Goal: Find specific page/section: Find specific page/section

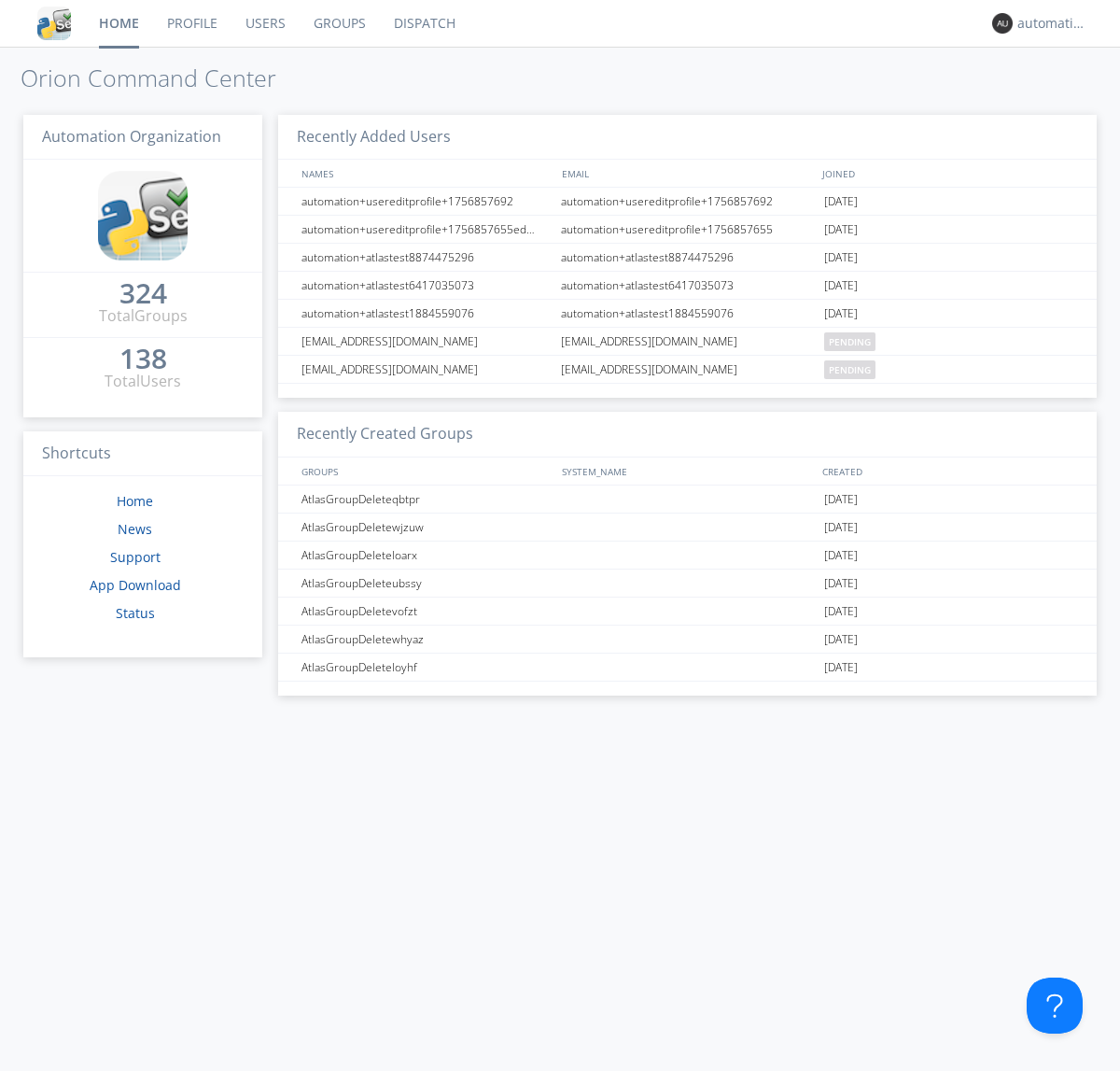
click at [423, 23] on link "Dispatch" at bounding box center [425, 23] width 90 height 47
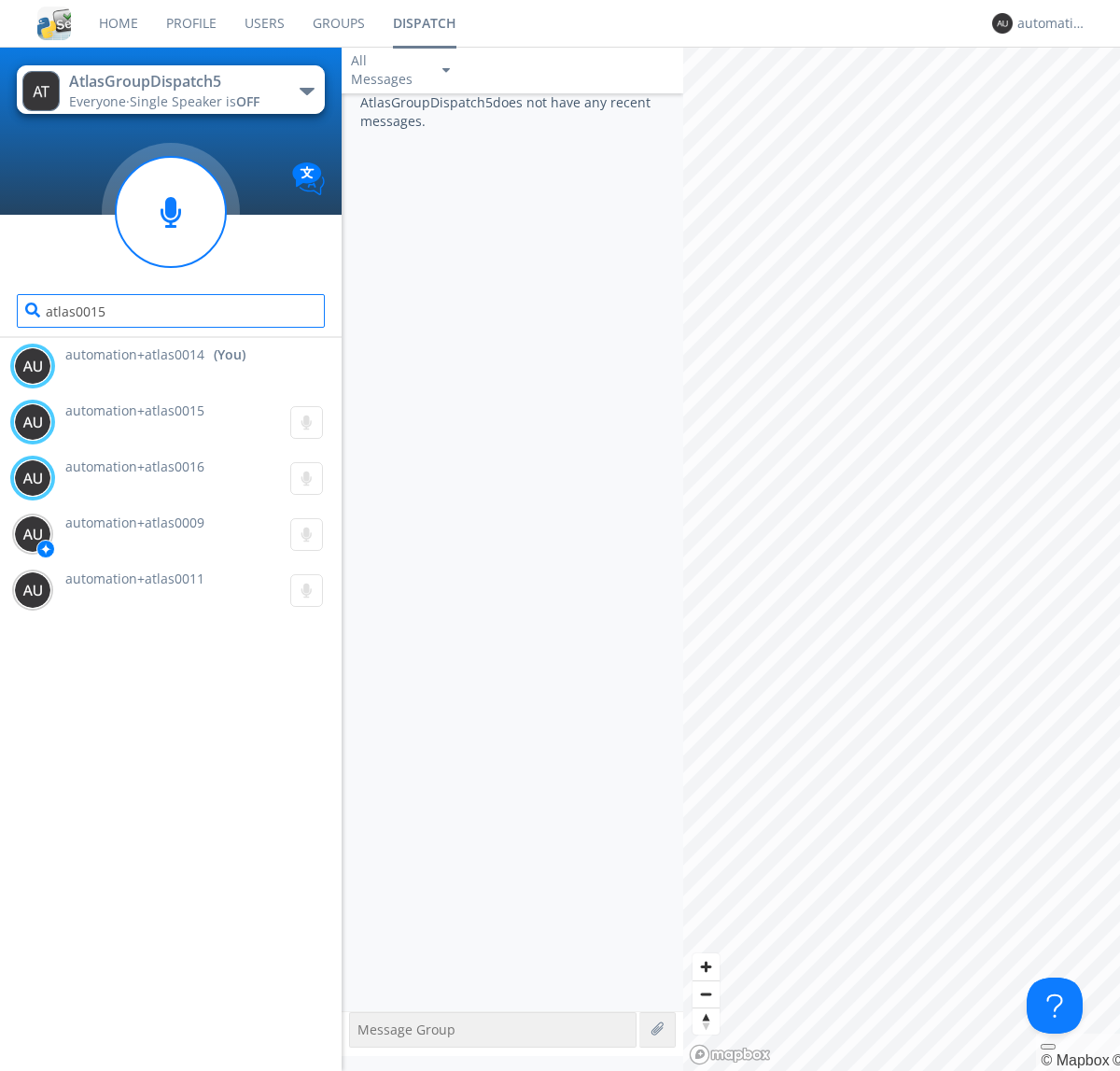
type input "atlas0015"
type input "atlas0016"
click at [1048, 23] on div "automation+atlas0014" at bounding box center [1052, 24] width 70 height 19
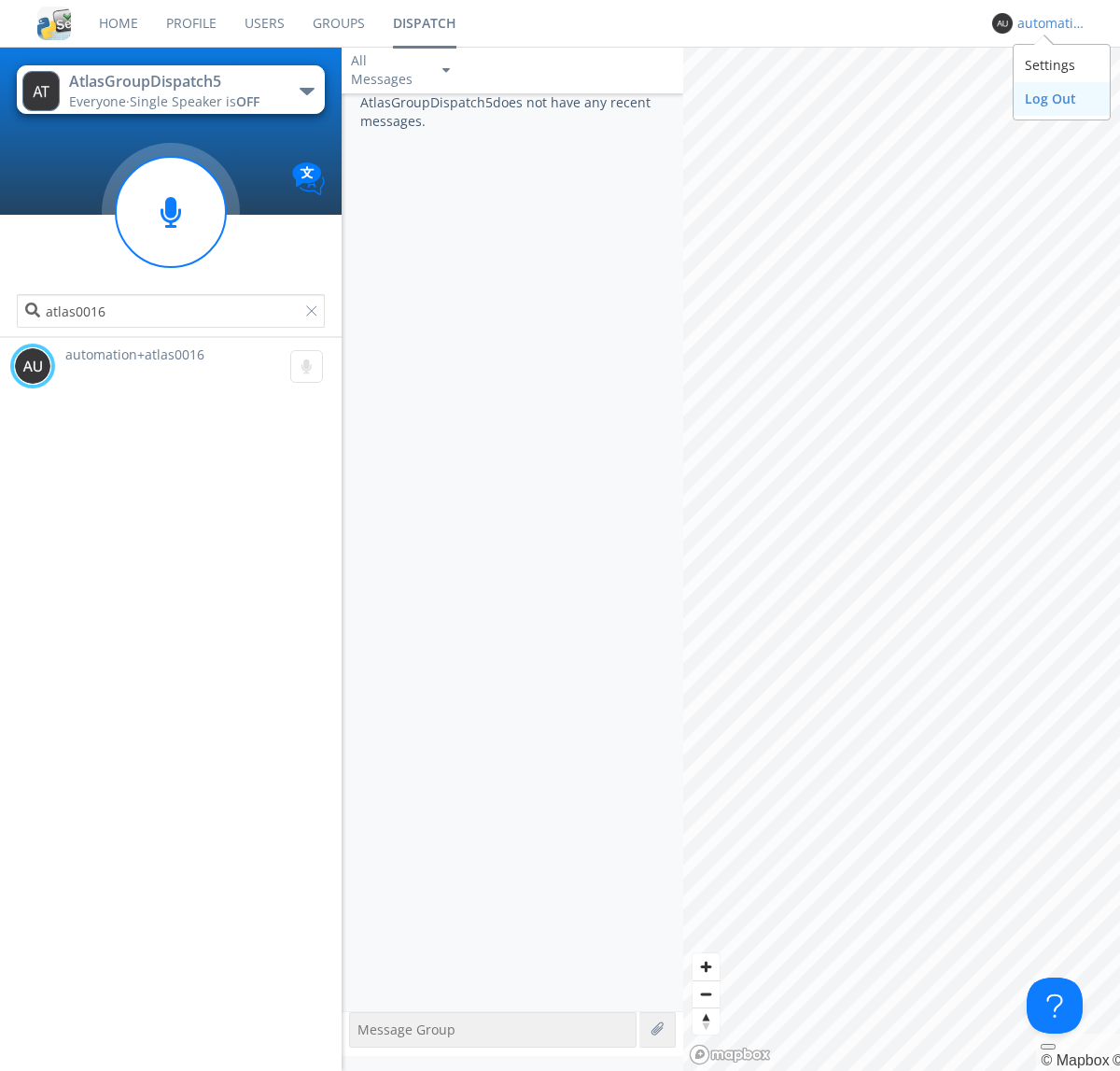
click at [1062, 98] on div "Log Out" at bounding box center [1062, 98] width 96 height 33
